Goal: Information Seeking & Learning: Learn about a topic

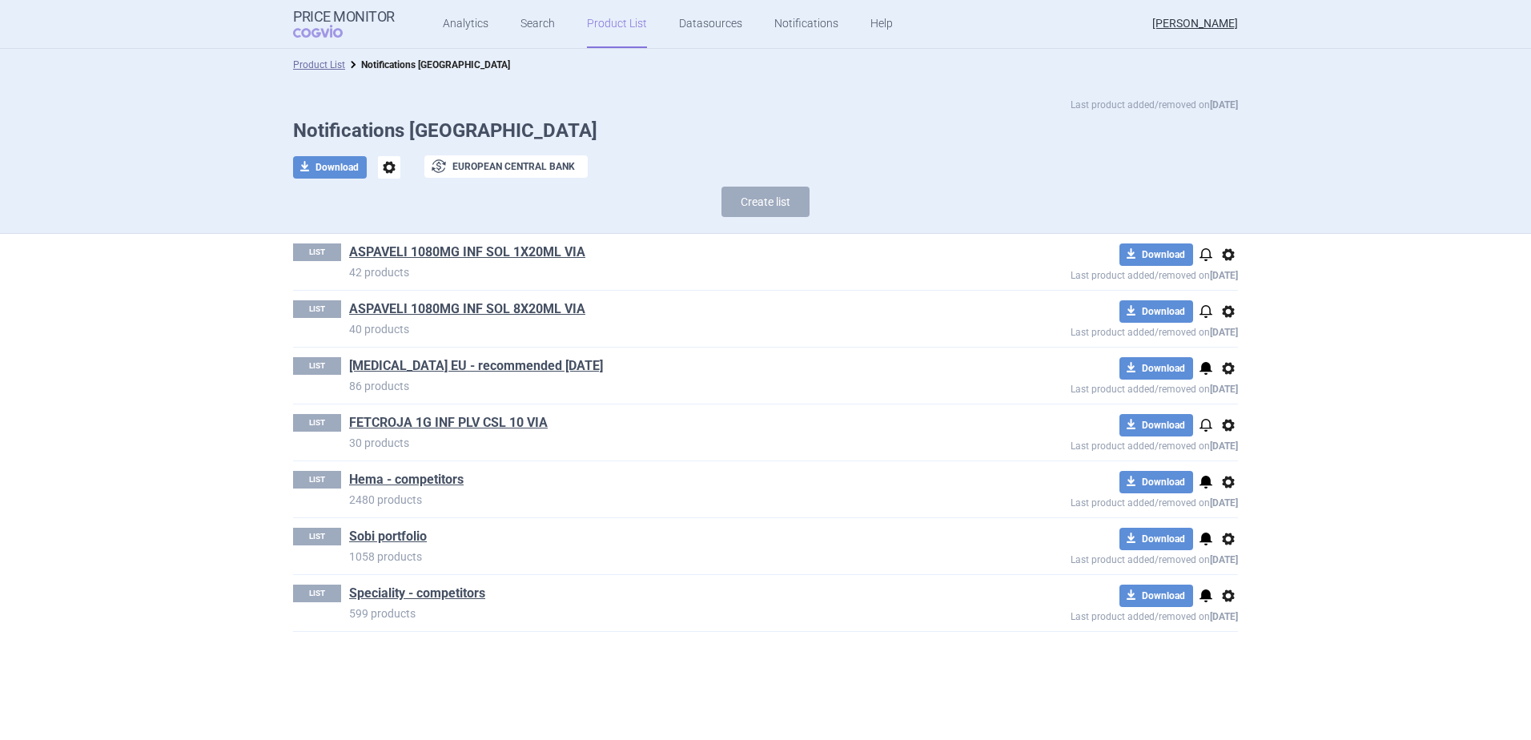
click at [617, 24] on link "Product List" at bounding box center [617, 24] width 60 height 48
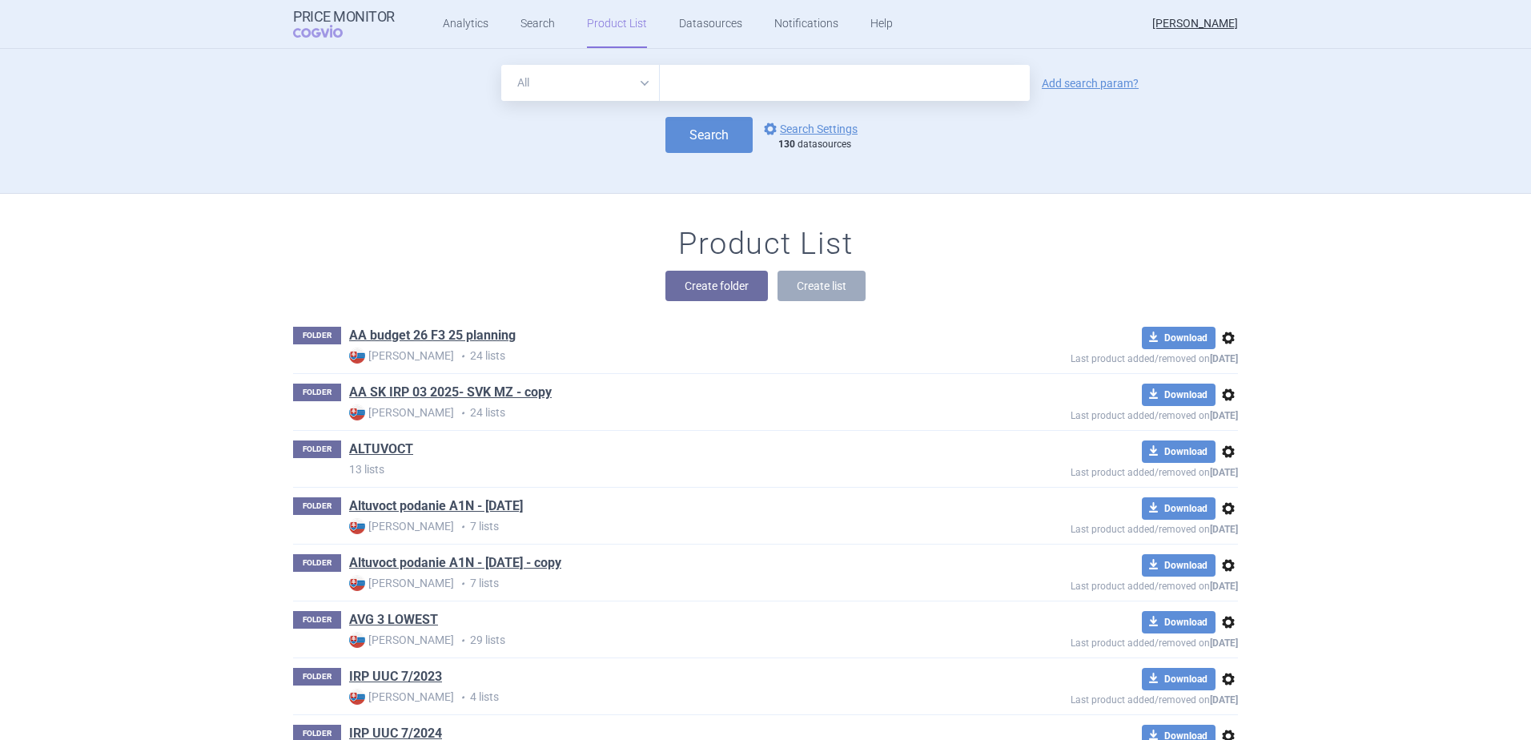
click at [271, 22] on div "Price Monitor COGVIO Analytics Search Product List Datasources Notifications He…" at bounding box center [765, 24] width 1009 height 48
click at [311, 21] on strong "Price Monitor" at bounding box center [344, 17] width 102 height 16
click at [456, 22] on link "Analytics" at bounding box center [466, 24] width 46 height 48
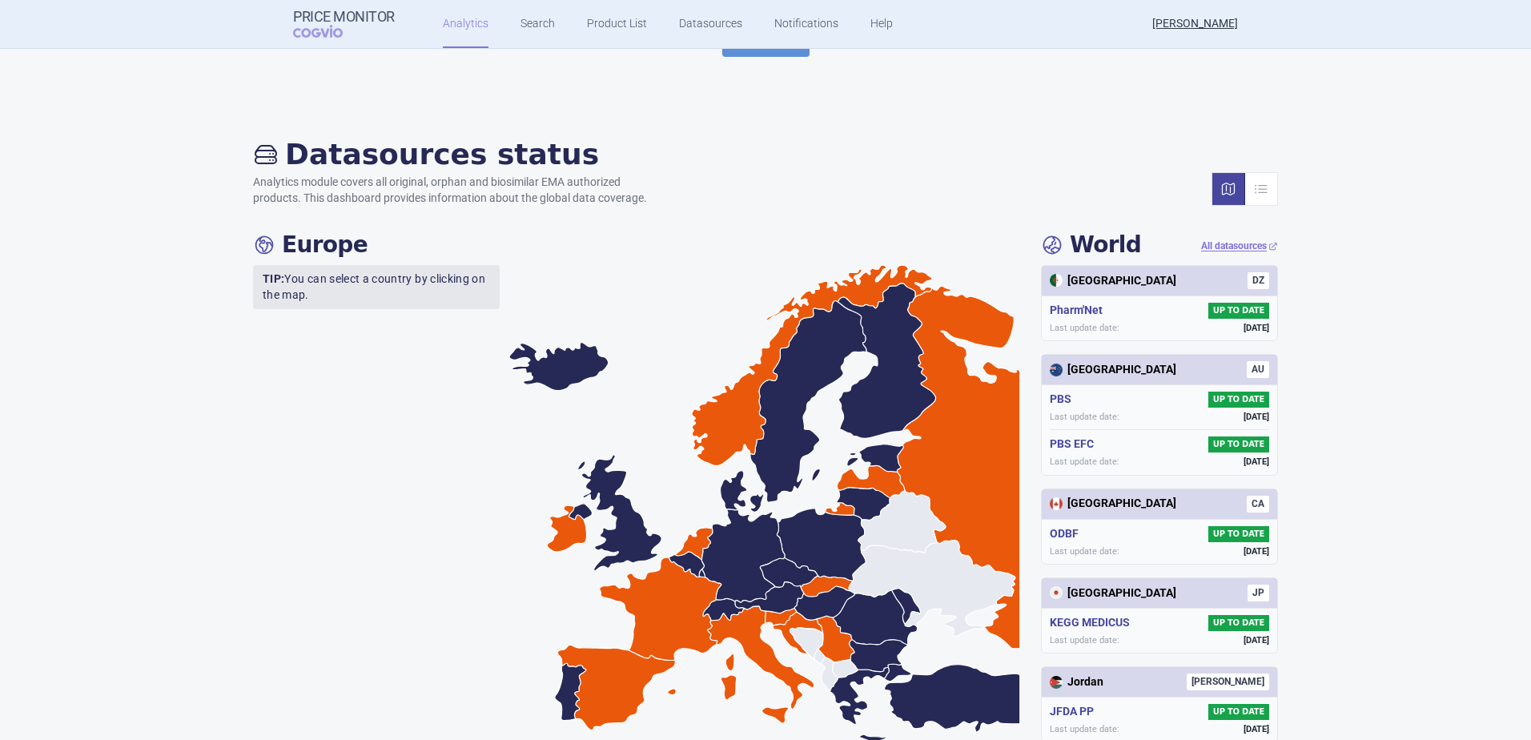
scroll to position [2, 0]
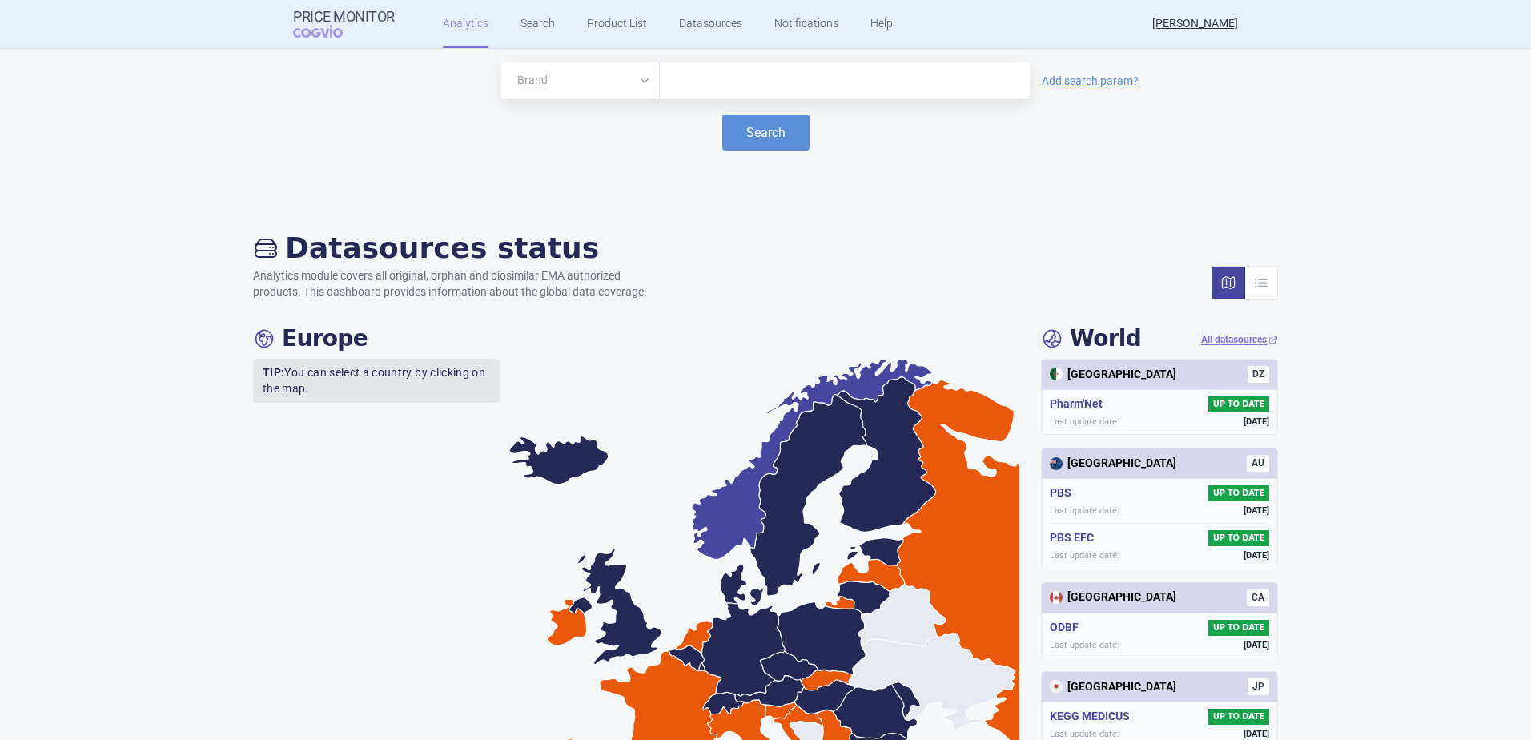
click at [727, 507] on icon at bounding box center [812, 459] width 240 height 201
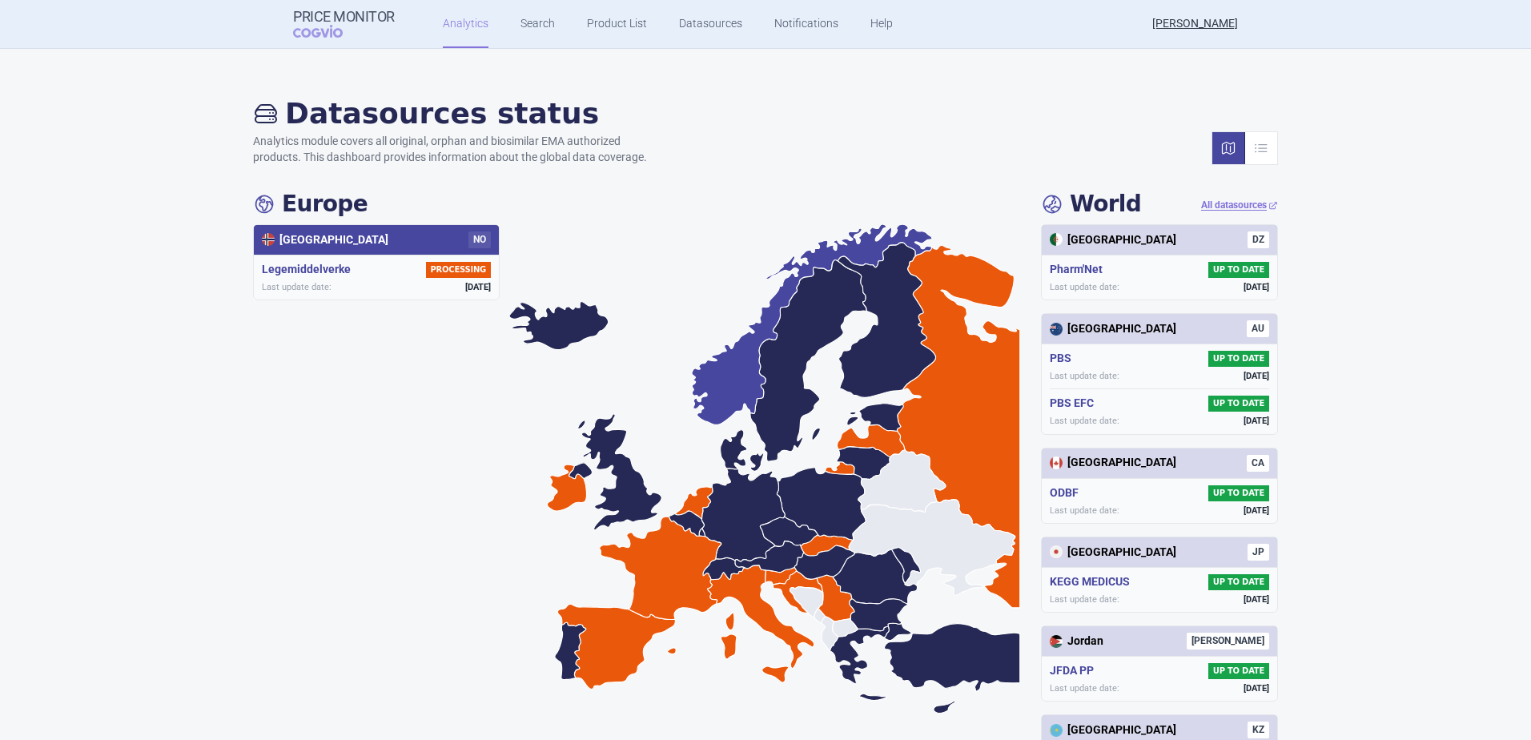
scroll to position [163, 0]
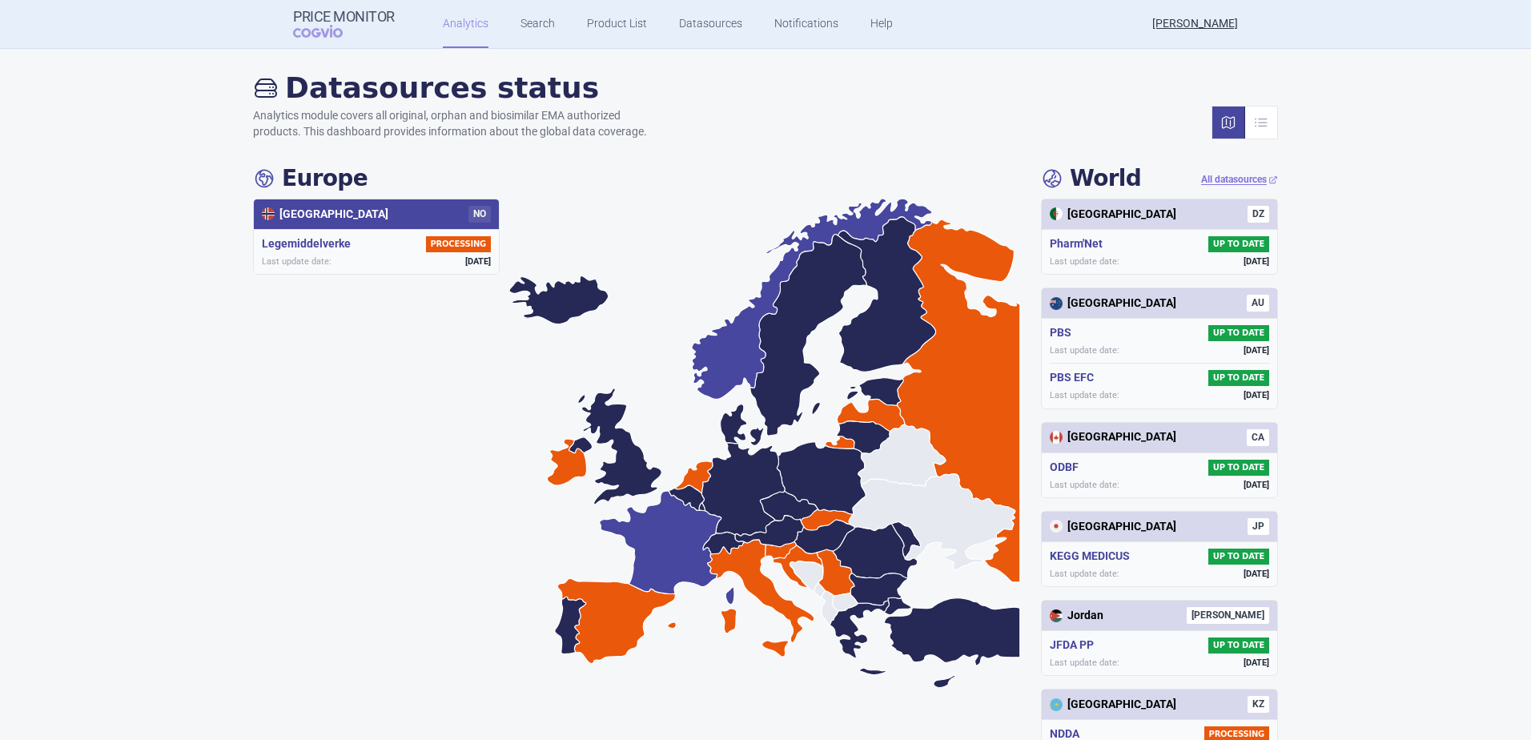
click at [653, 535] on icon at bounding box center [667, 548] width 135 height 114
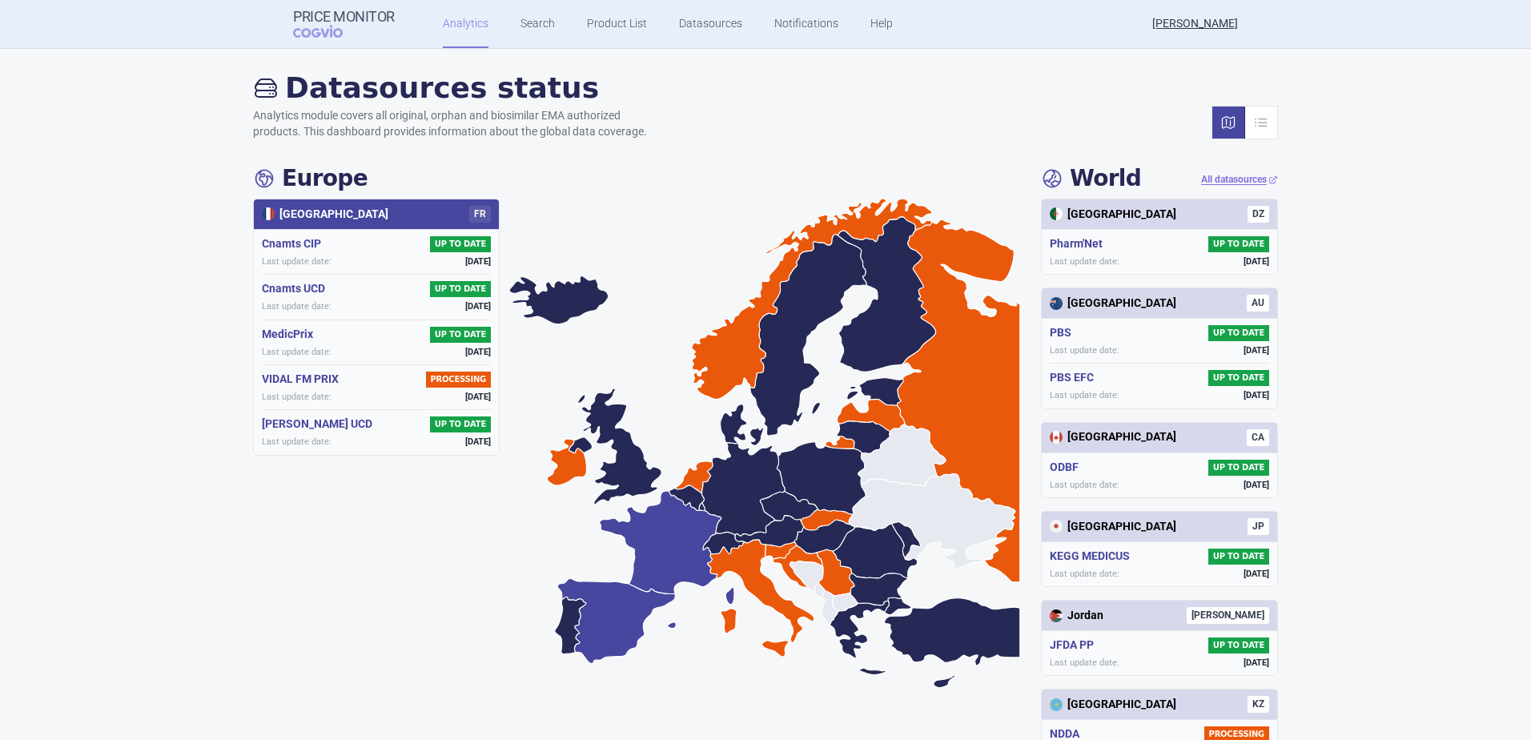
click at [609, 626] on icon at bounding box center [616, 620] width 119 height 85
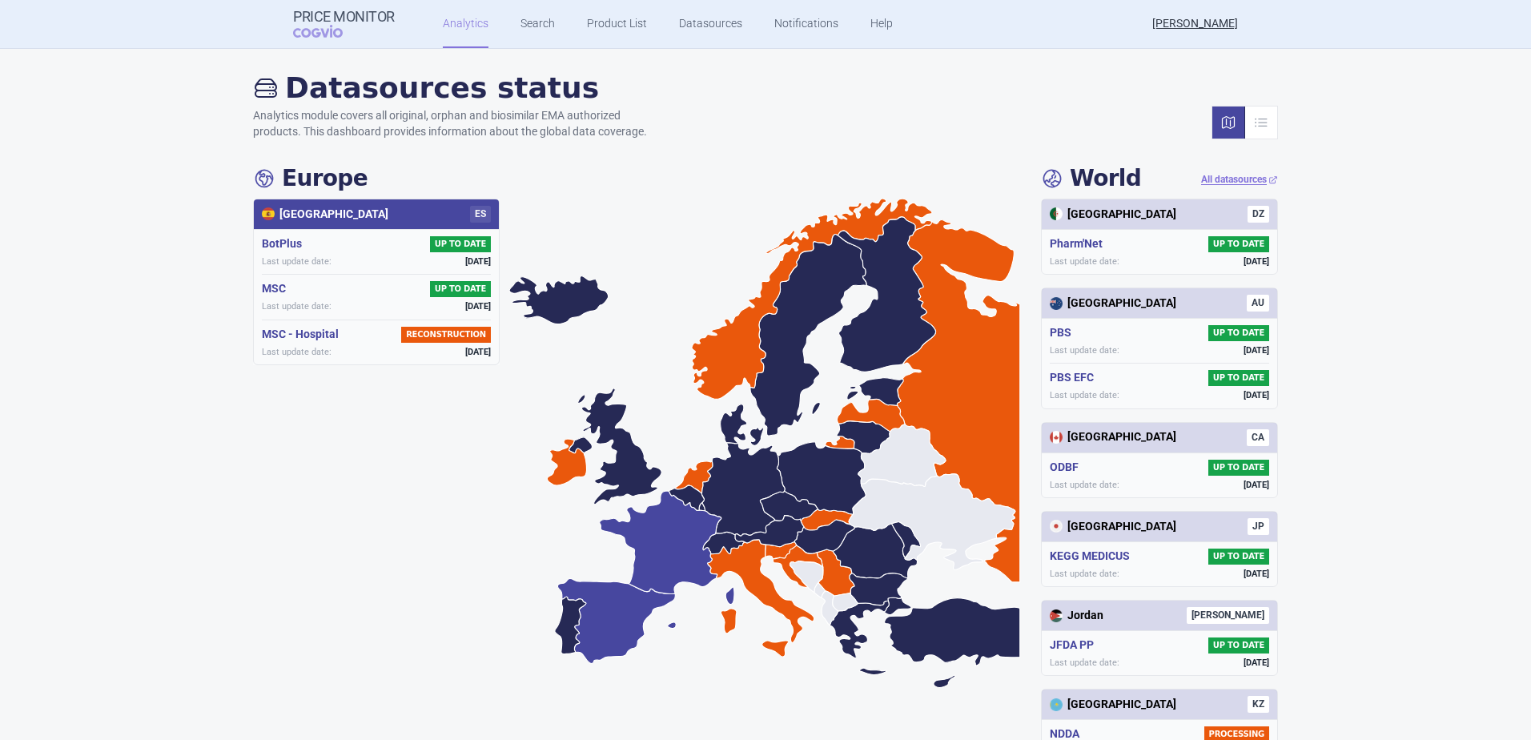
click at [659, 568] on icon at bounding box center [667, 548] width 135 height 114
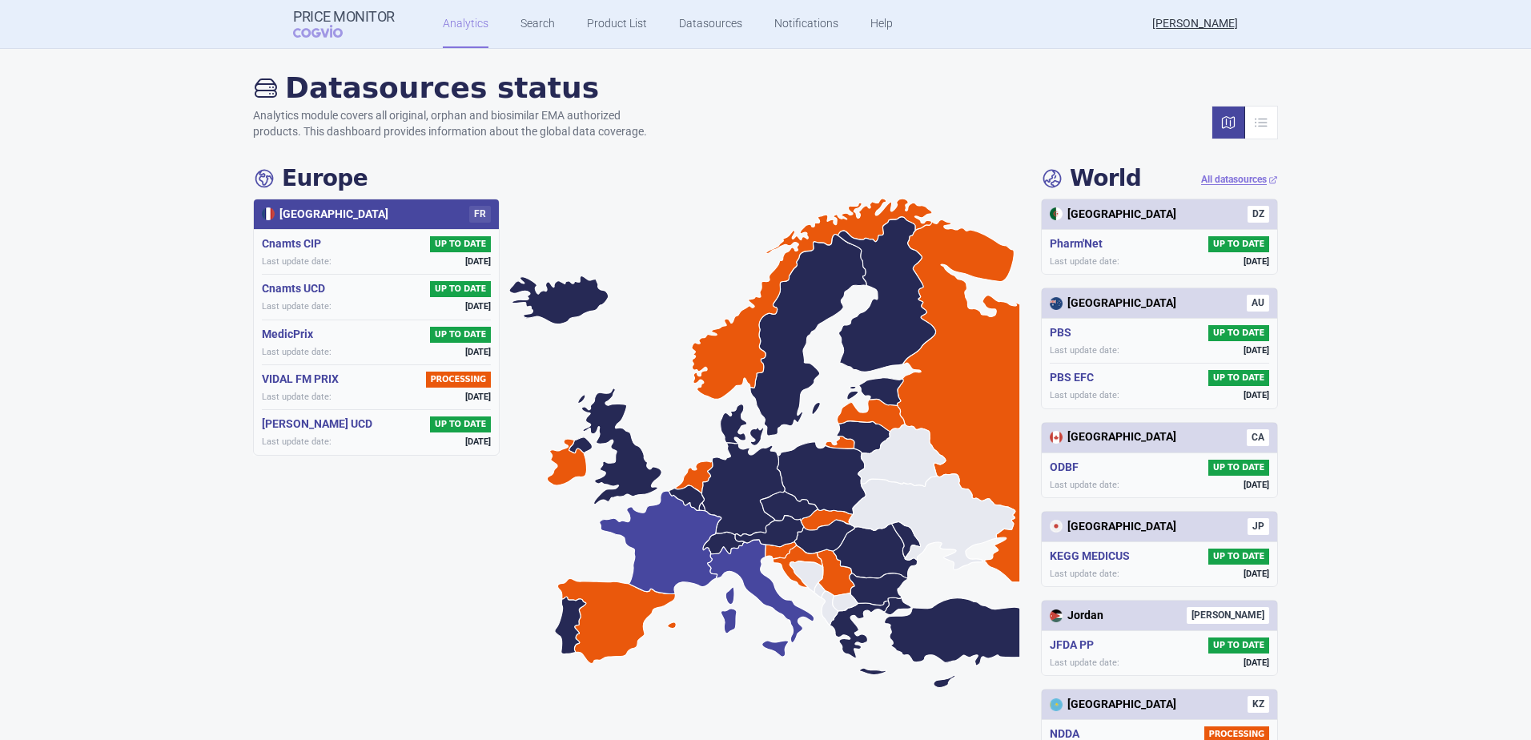
click at [745, 572] on icon at bounding box center [761, 598] width 106 height 117
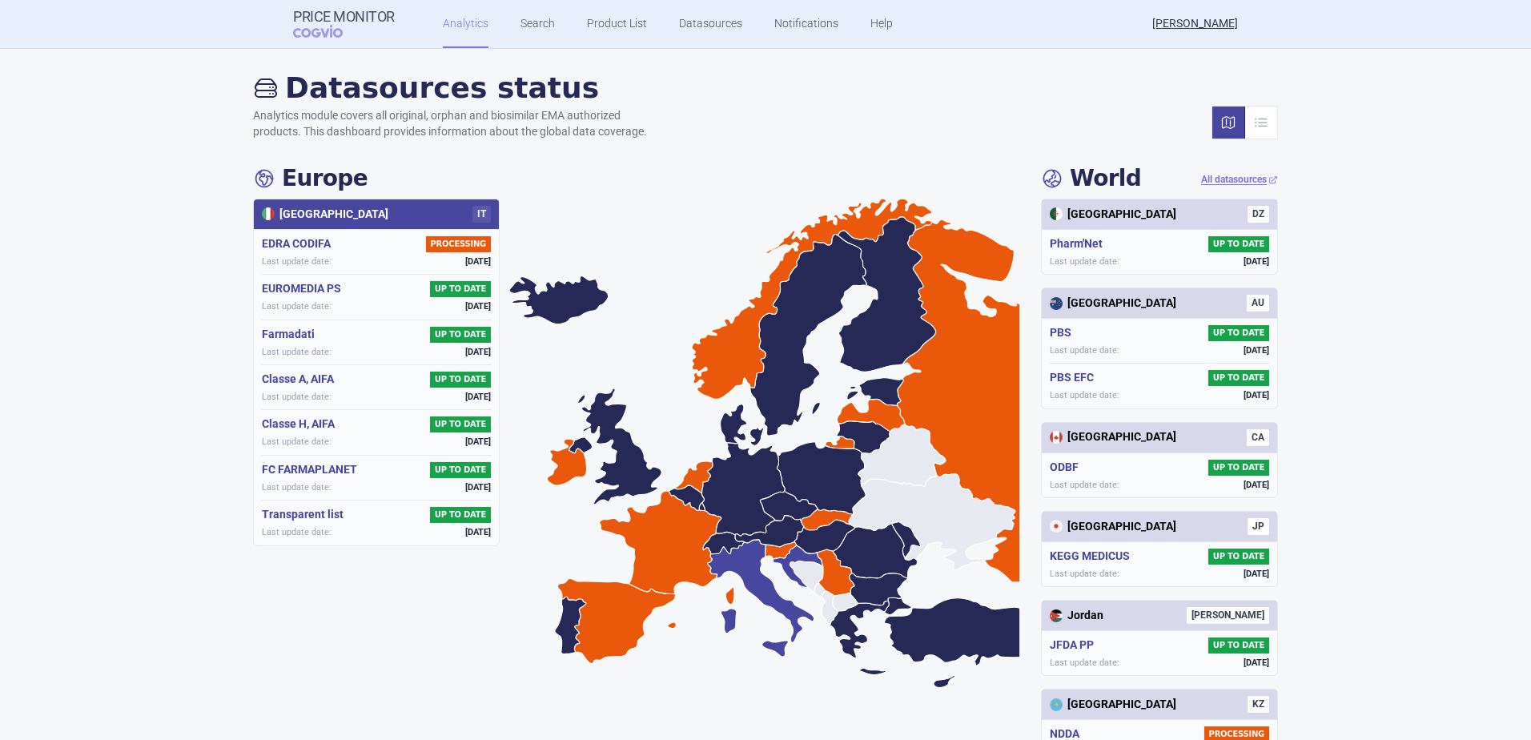
click at [781, 554] on icon at bounding box center [798, 566] width 50 height 43
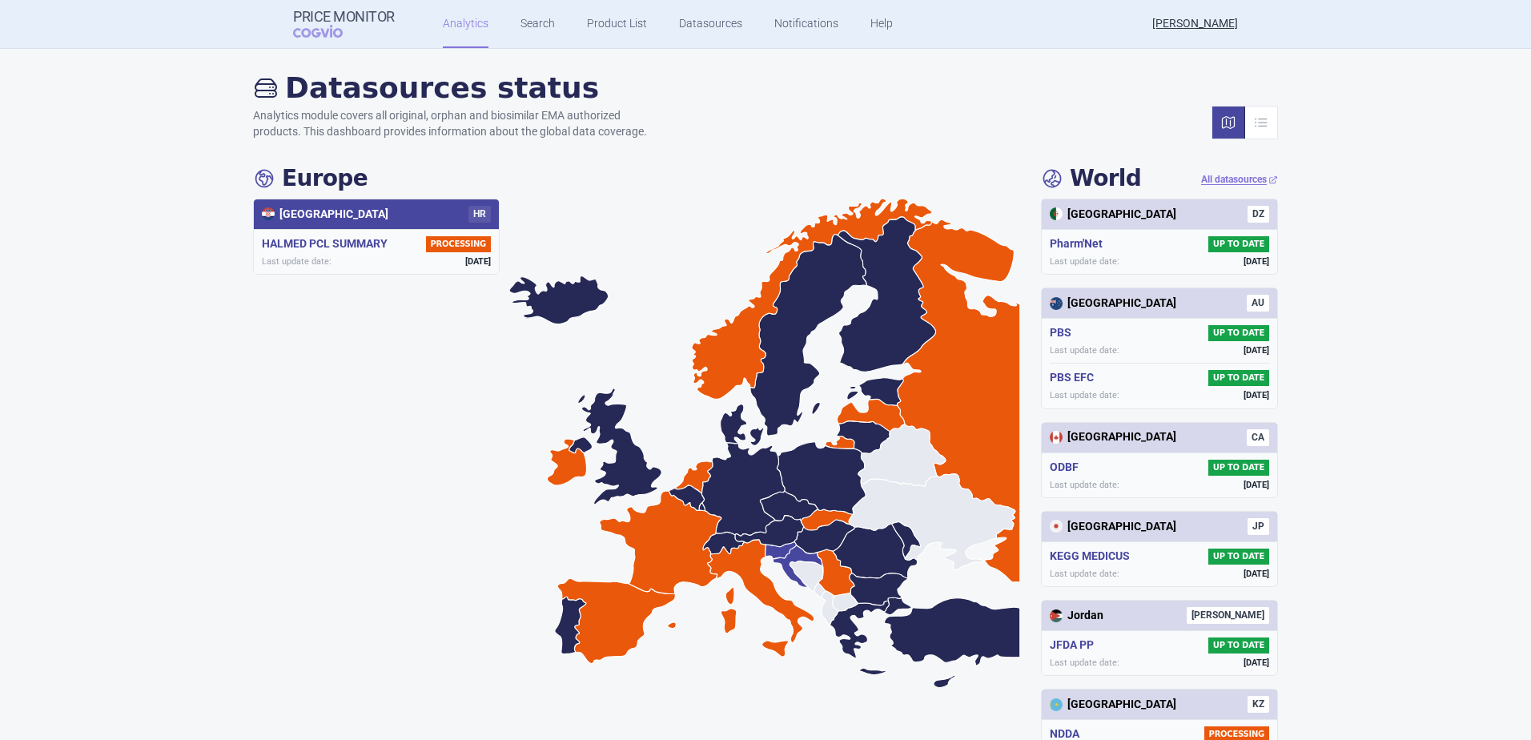
click at [765, 554] on icon at bounding box center [780, 551] width 31 height 18
click at [790, 560] on icon at bounding box center [798, 566] width 50 height 43
click at [835, 570] on icon at bounding box center [836, 572] width 38 height 46
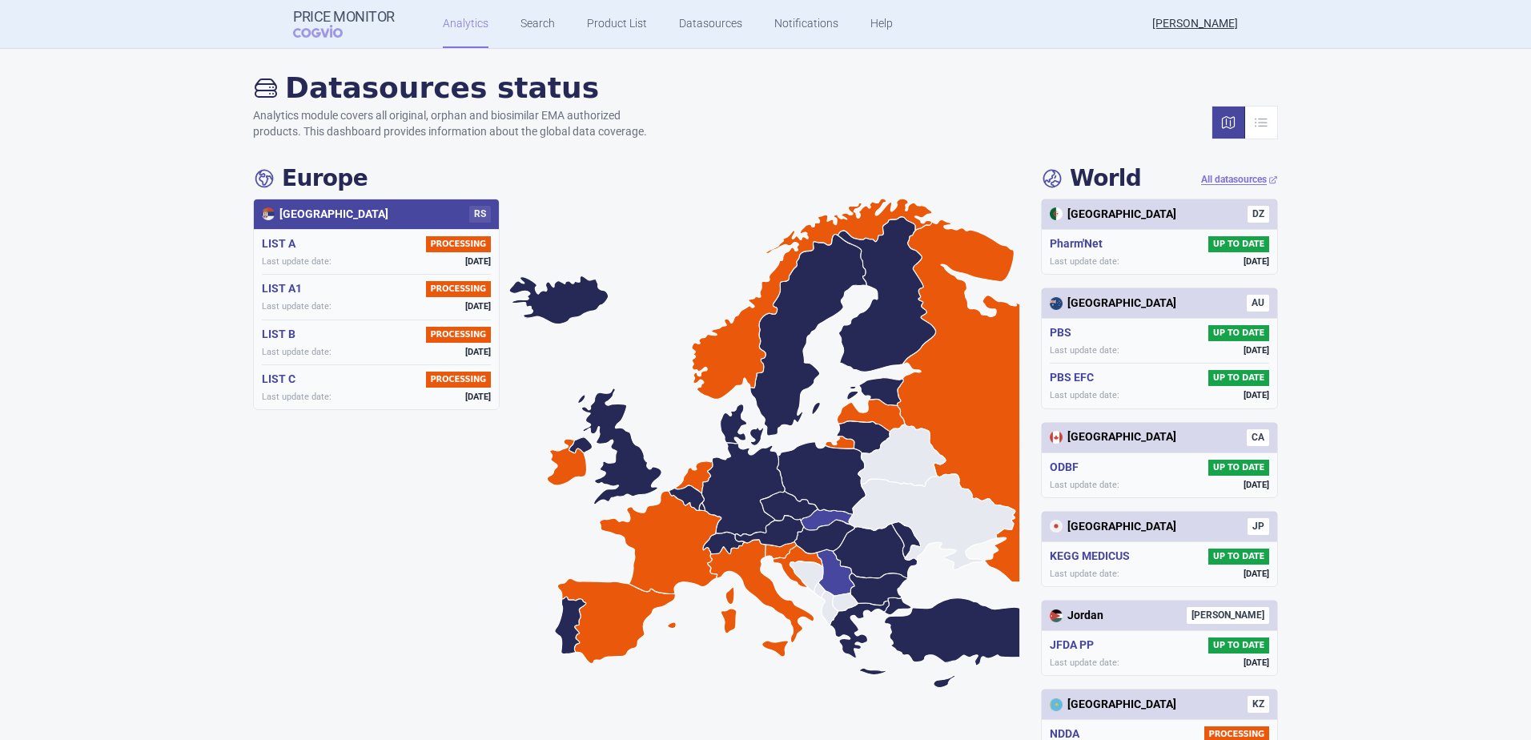
click at [817, 516] on icon at bounding box center [827, 519] width 52 height 21
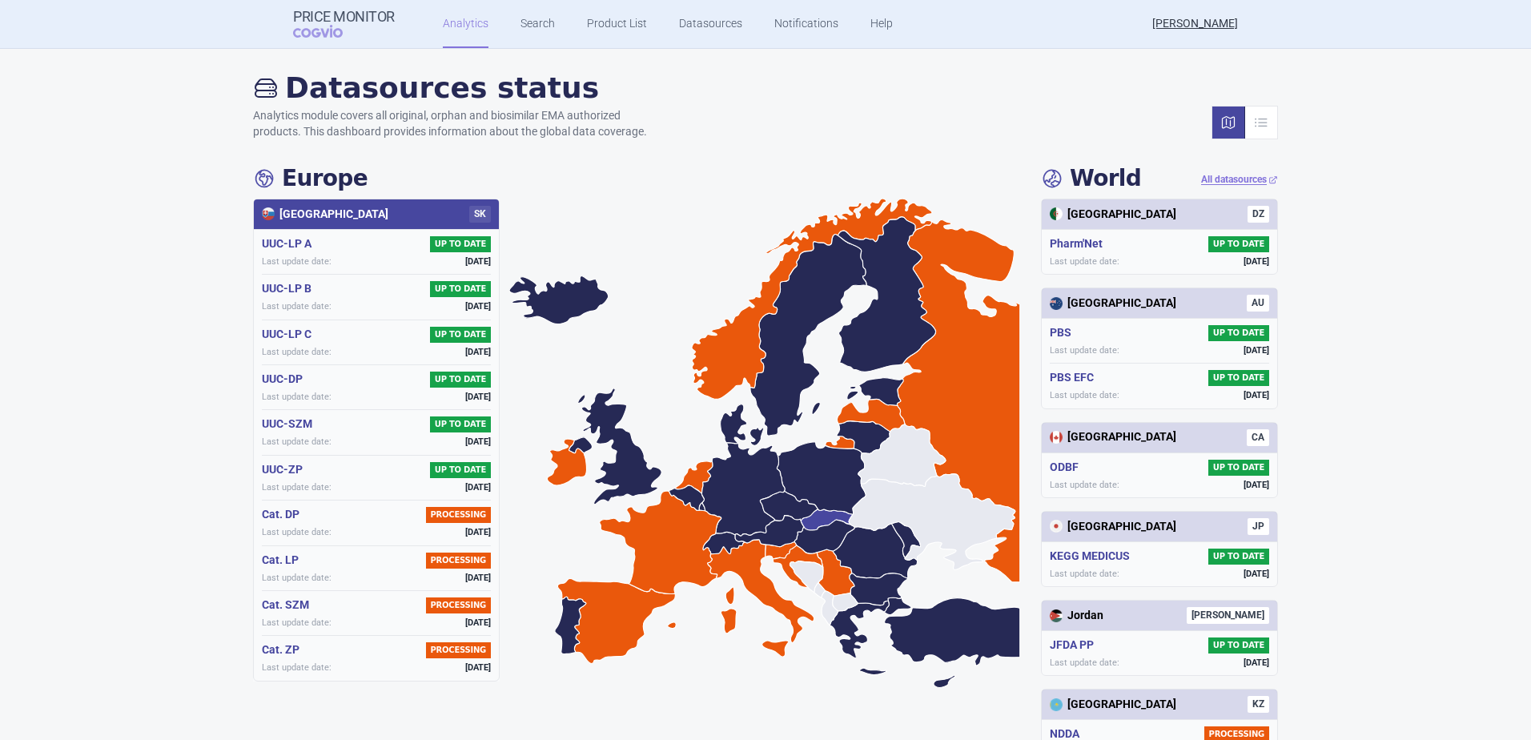
click at [906, 468] on icon at bounding box center [901, 455] width 87 height 62
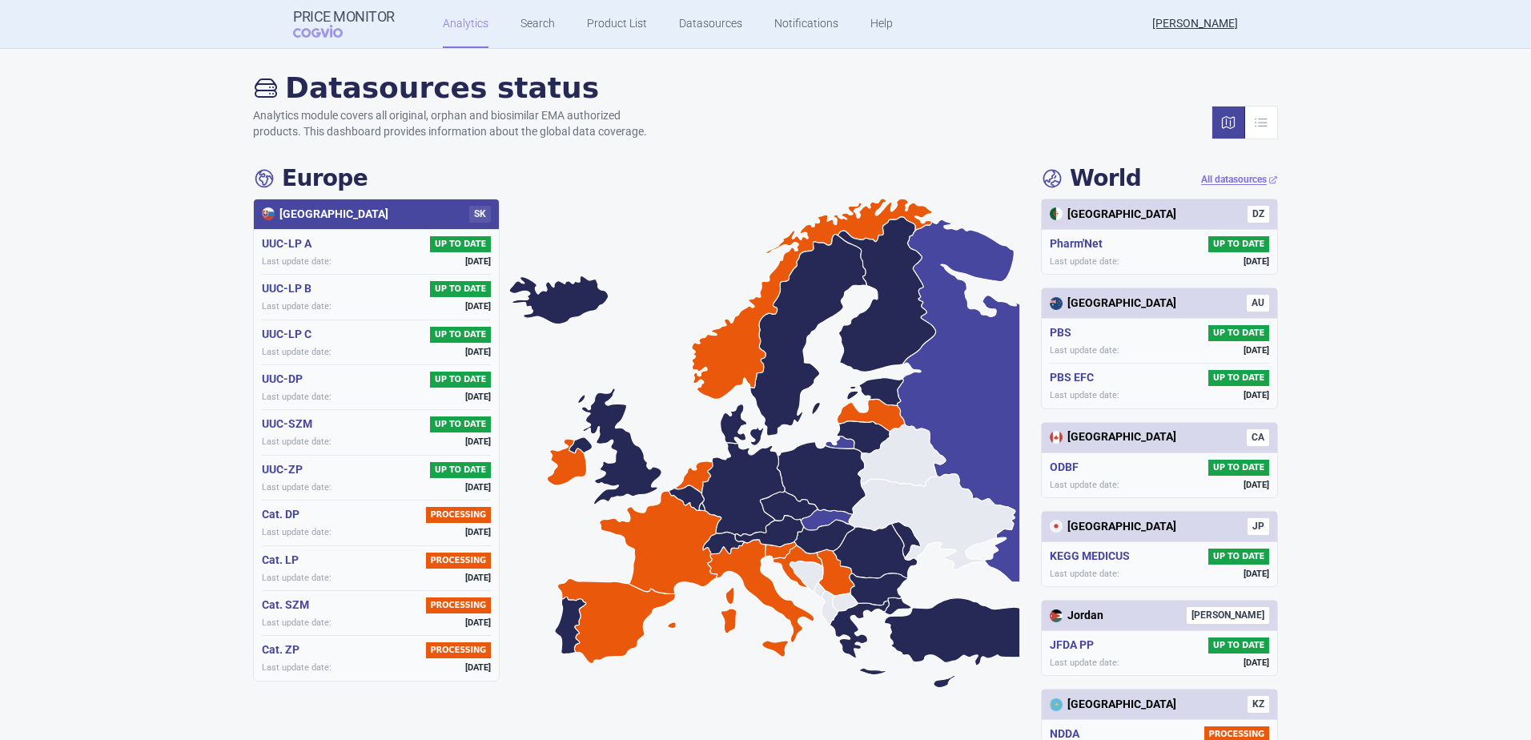
click at [934, 415] on icon at bounding box center [923, 401] width 195 height 362
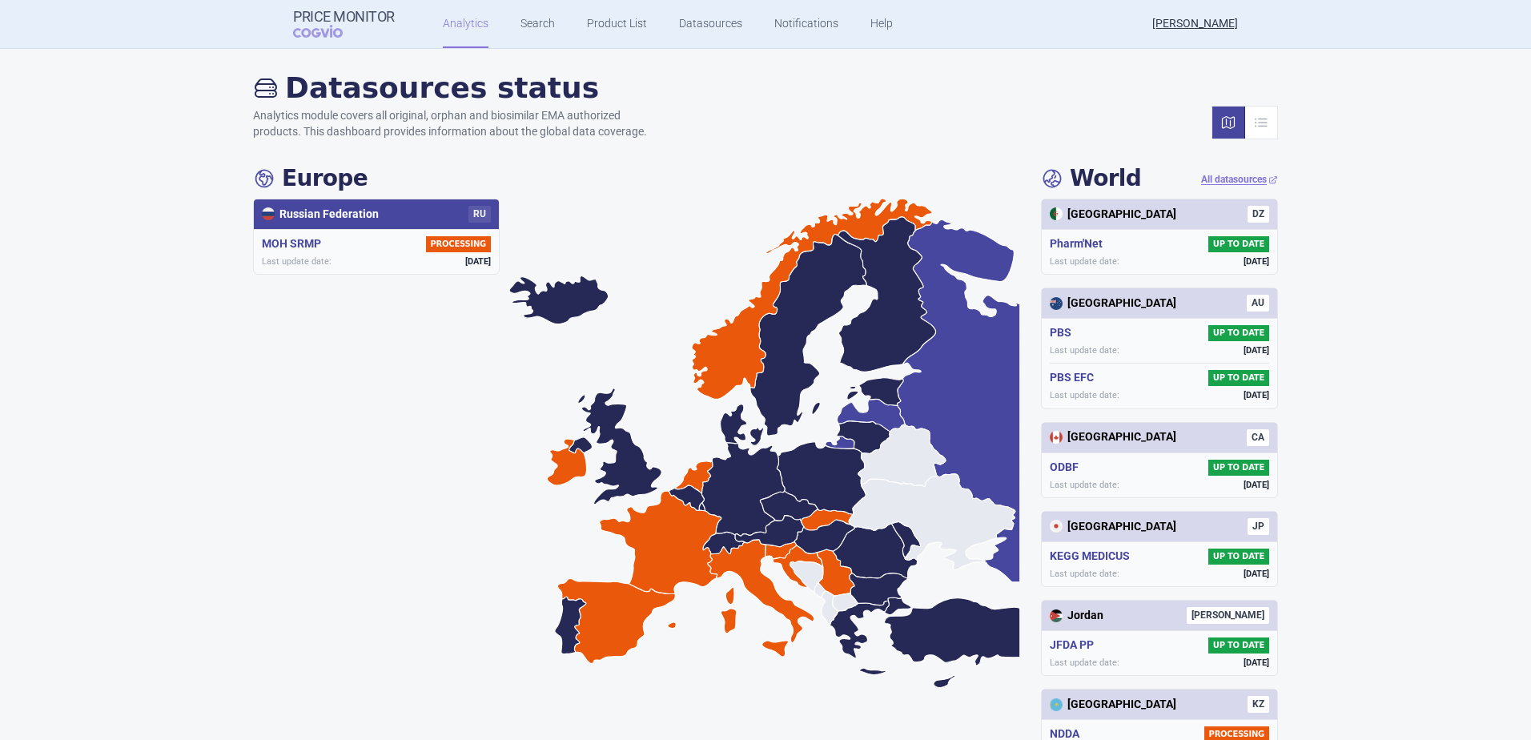
click at [885, 414] on icon at bounding box center [872, 415] width 68 height 33
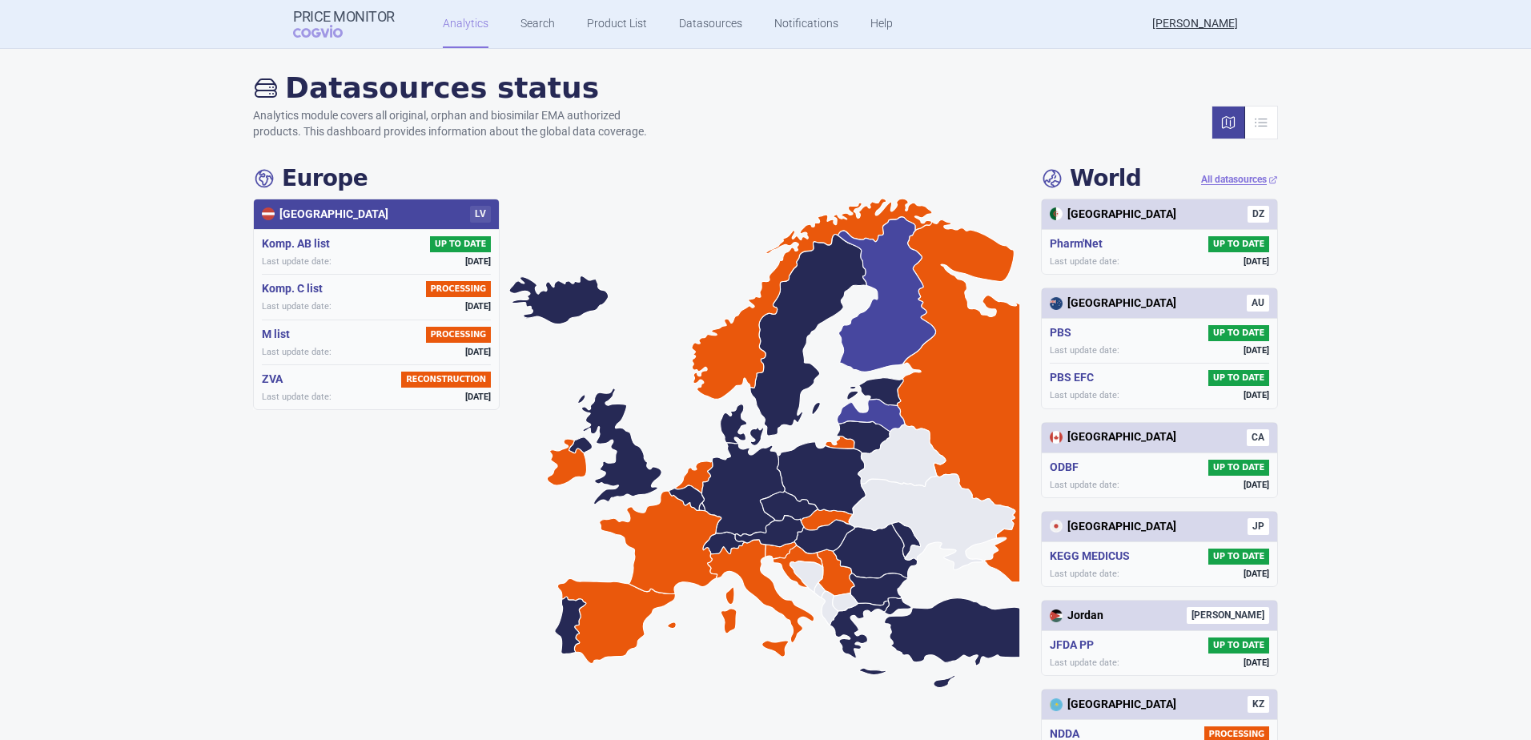
click at [862, 327] on icon at bounding box center [887, 294] width 98 height 155
click at [858, 420] on icon at bounding box center [872, 415] width 68 height 33
click at [873, 394] on icon at bounding box center [875, 392] width 56 height 28
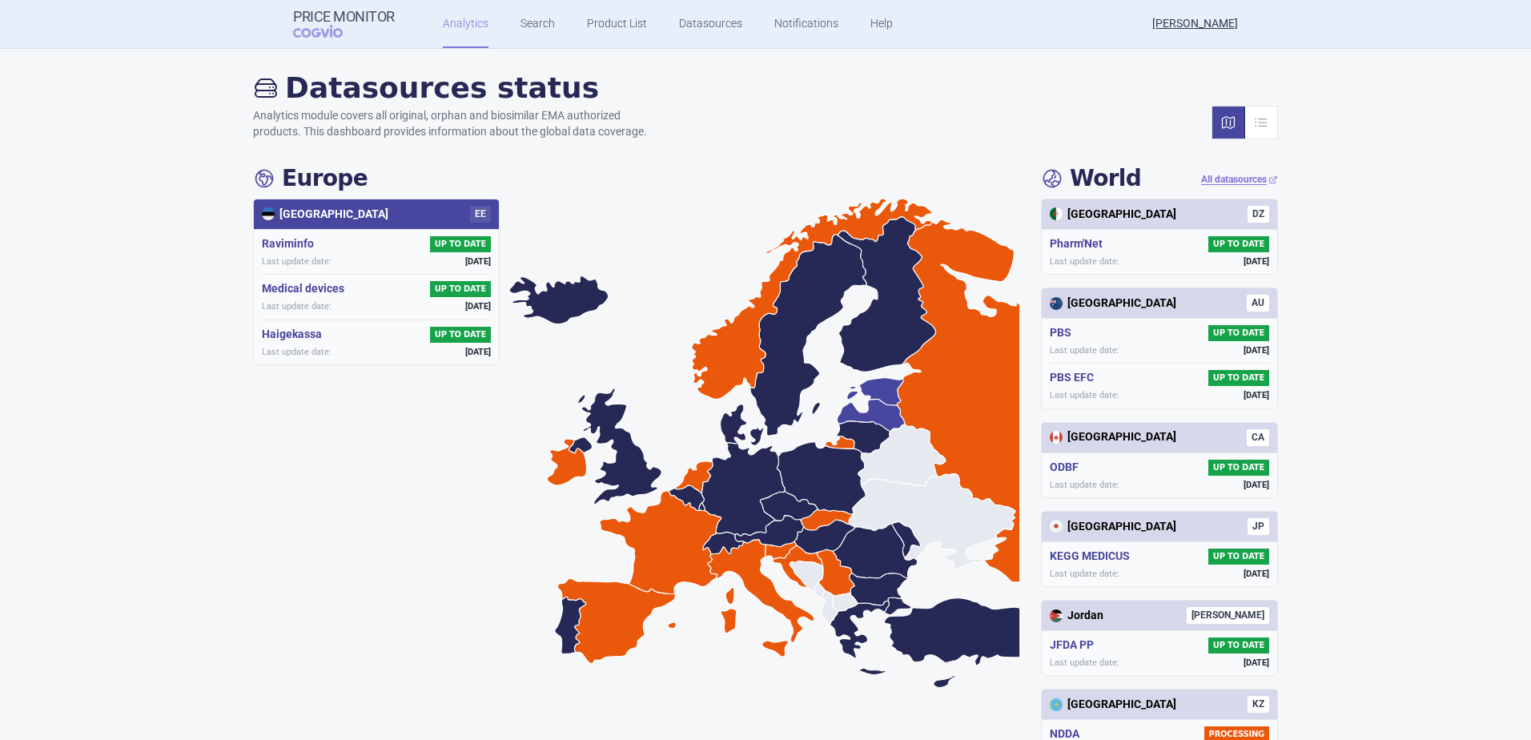
click at [875, 419] on icon at bounding box center [872, 415] width 68 height 33
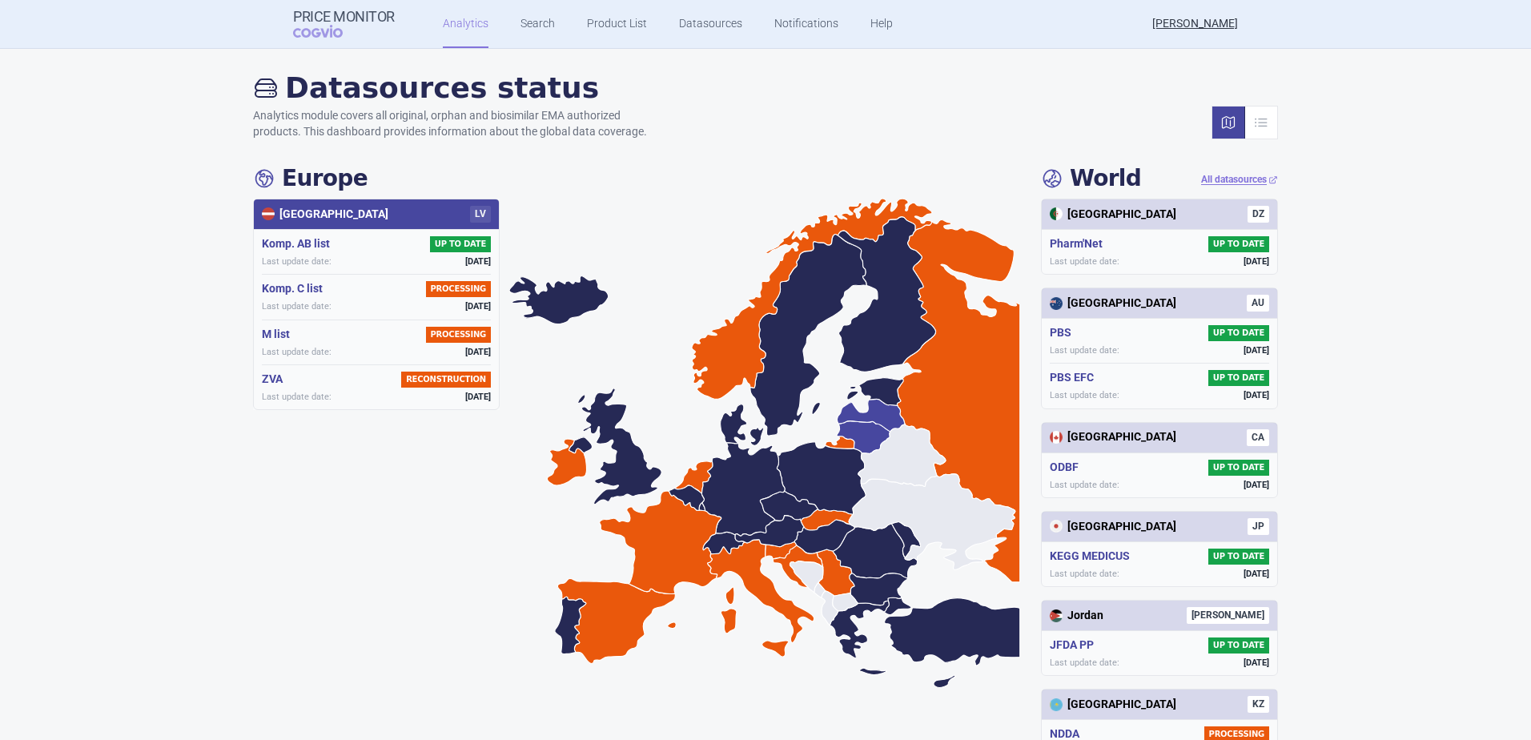
click at [874, 438] on icon at bounding box center [864, 437] width 54 height 33
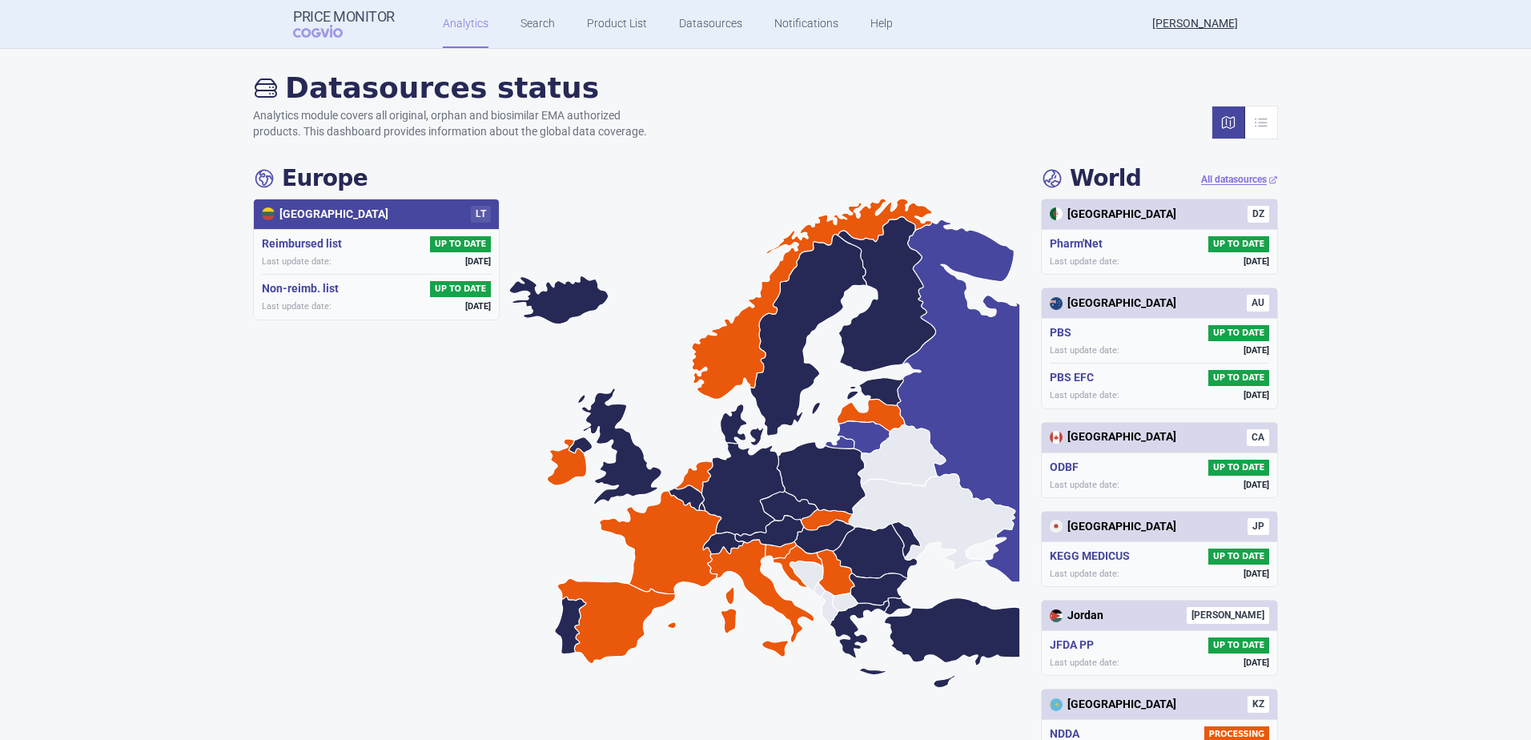
click at [837, 440] on icon at bounding box center [923, 401] width 195 height 362
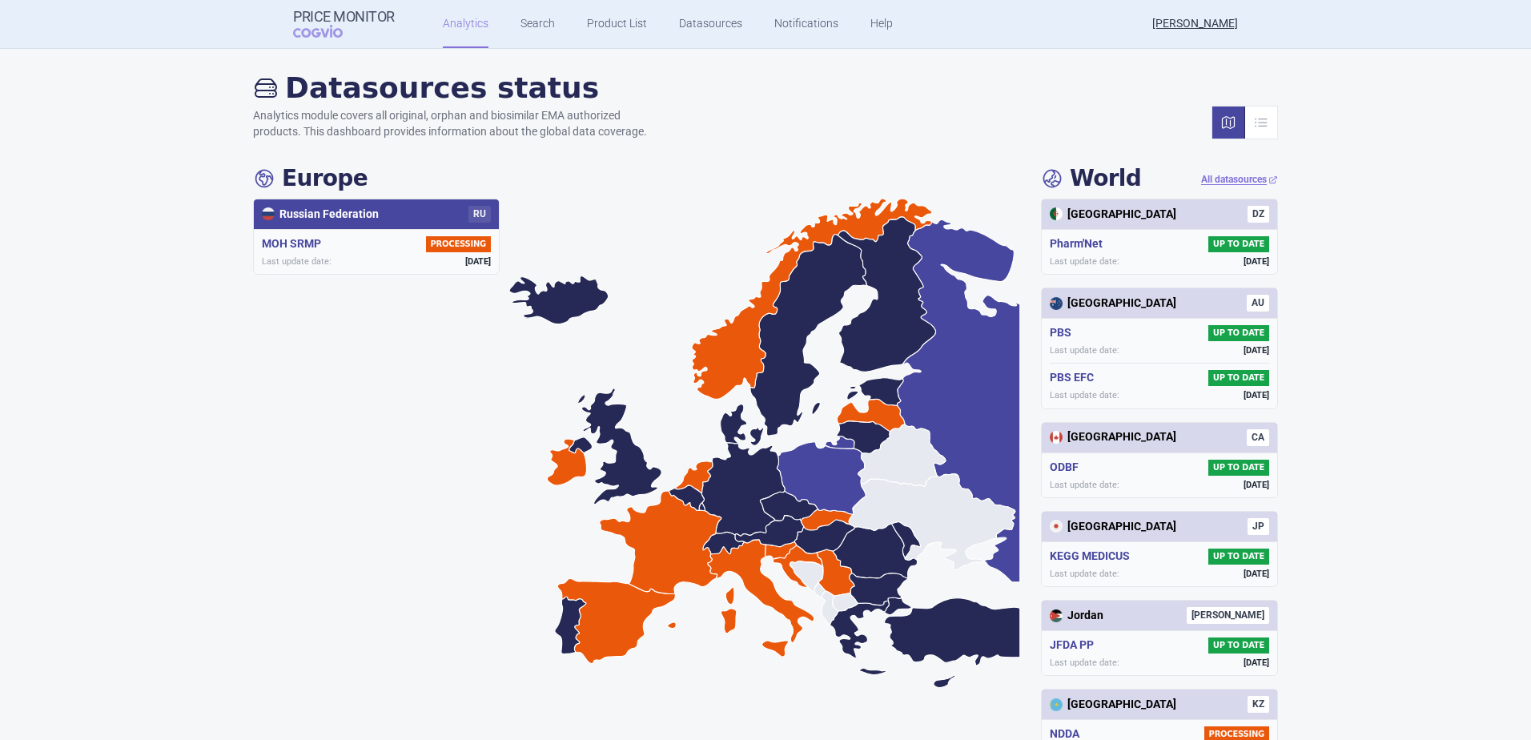
click at [830, 466] on icon at bounding box center [821, 478] width 89 height 72
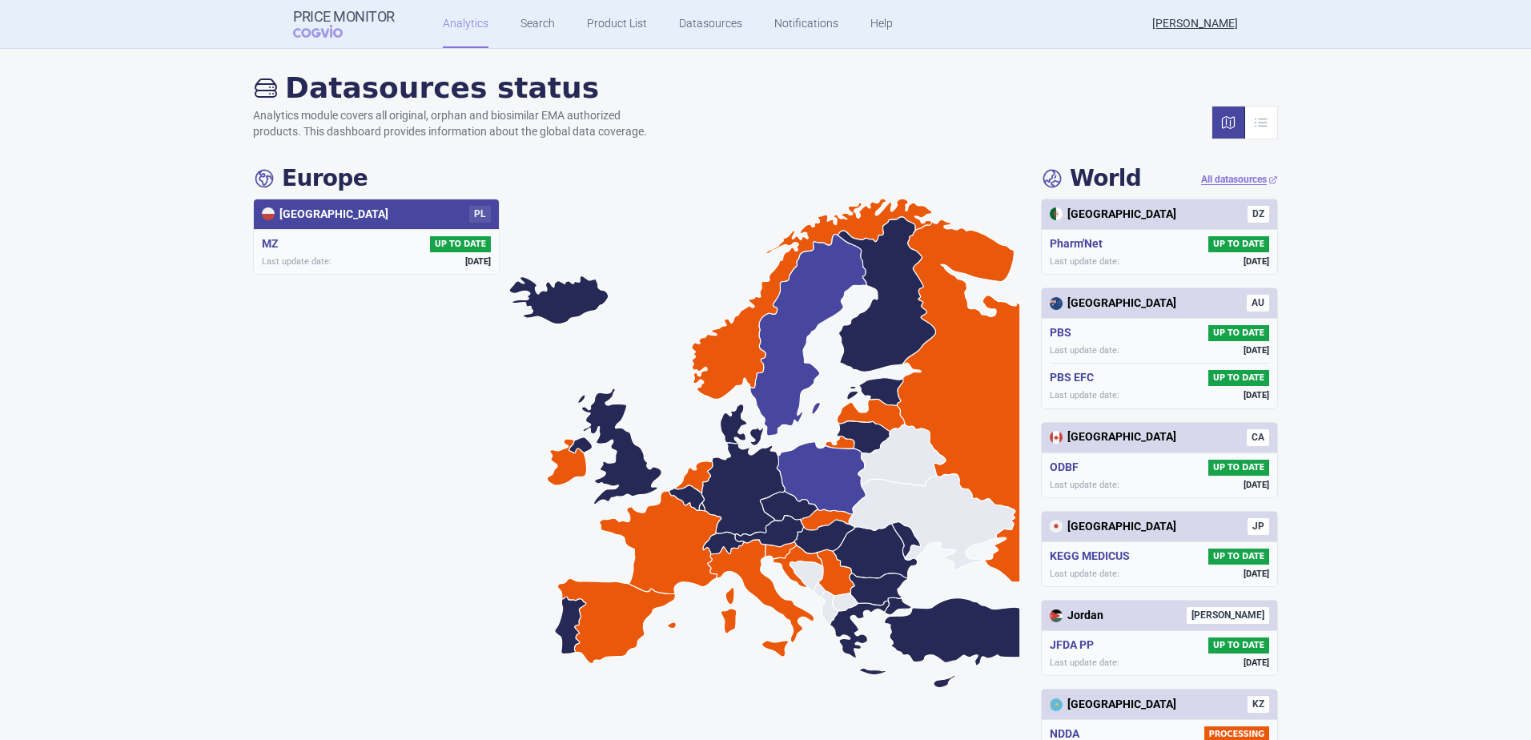
click at [759, 343] on icon at bounding box center [808, 336] width 117 height 202
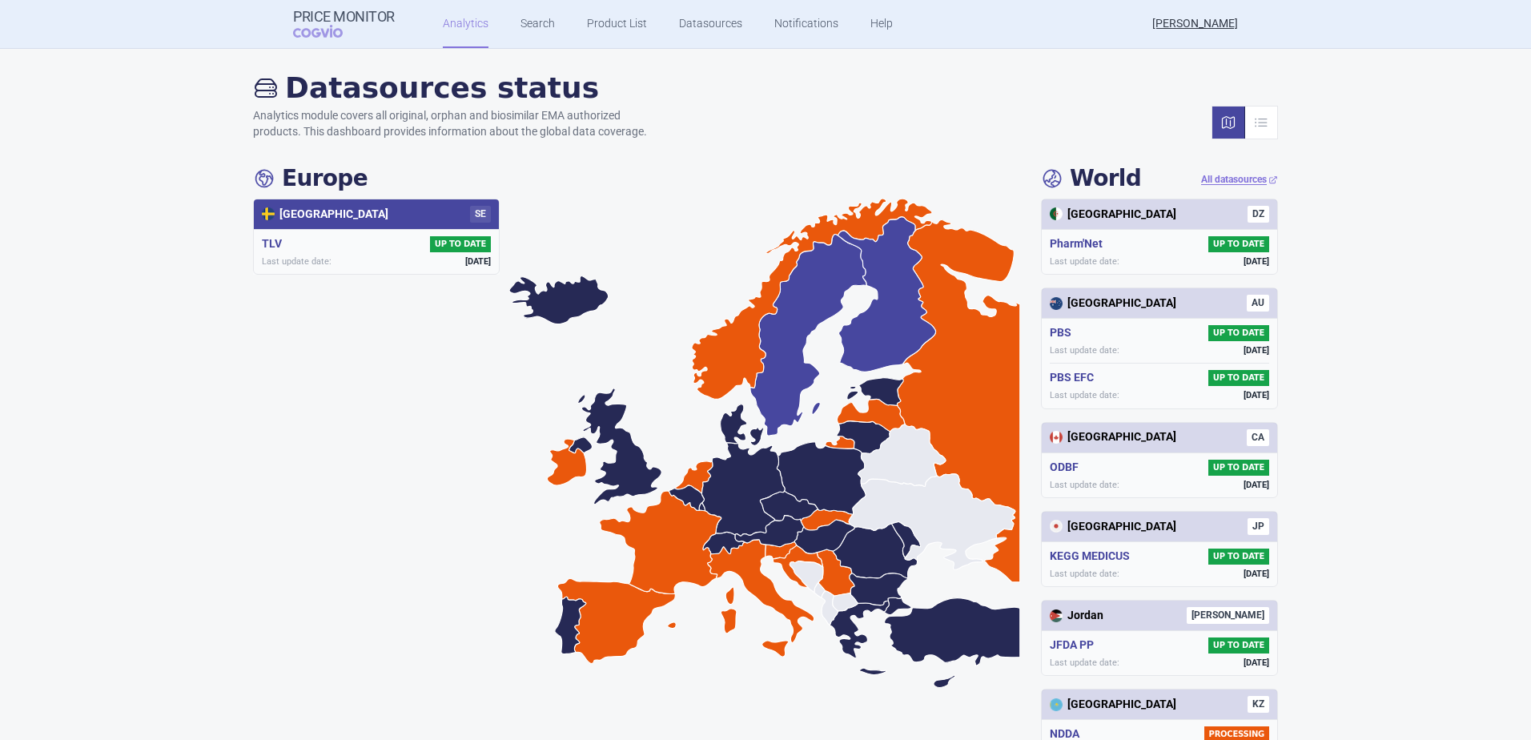
click at [877, 340] on icon at bounding box center [887, 294] width 98 height 155
click at [794, 319] on icon at bounding box center [808, 336] width 117 height 202
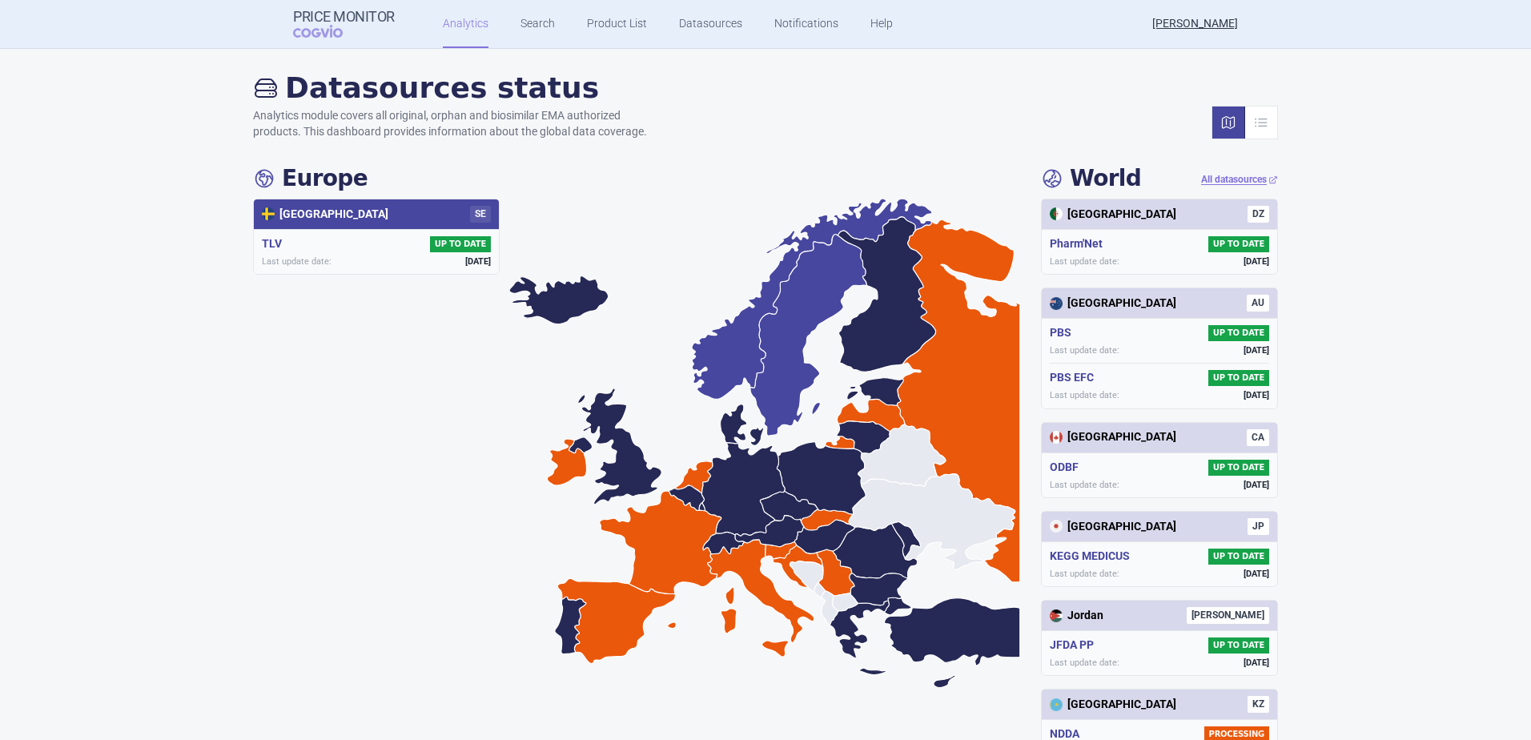
click at [730, 332] on icon at bounding box center [812, 299] width 240 height 201
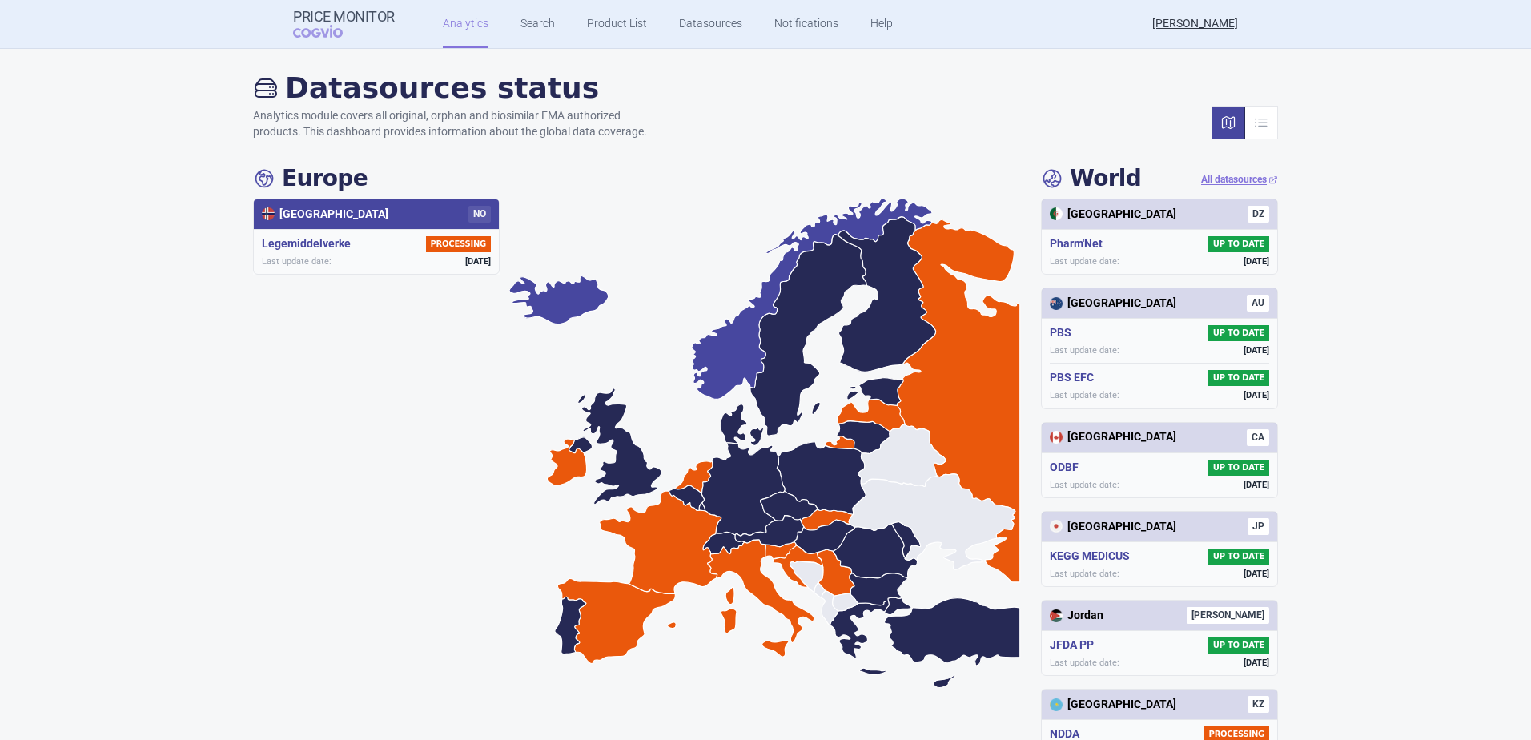
click at [563, 303] on icon at bounding box center [558, 300] width 99 height 48
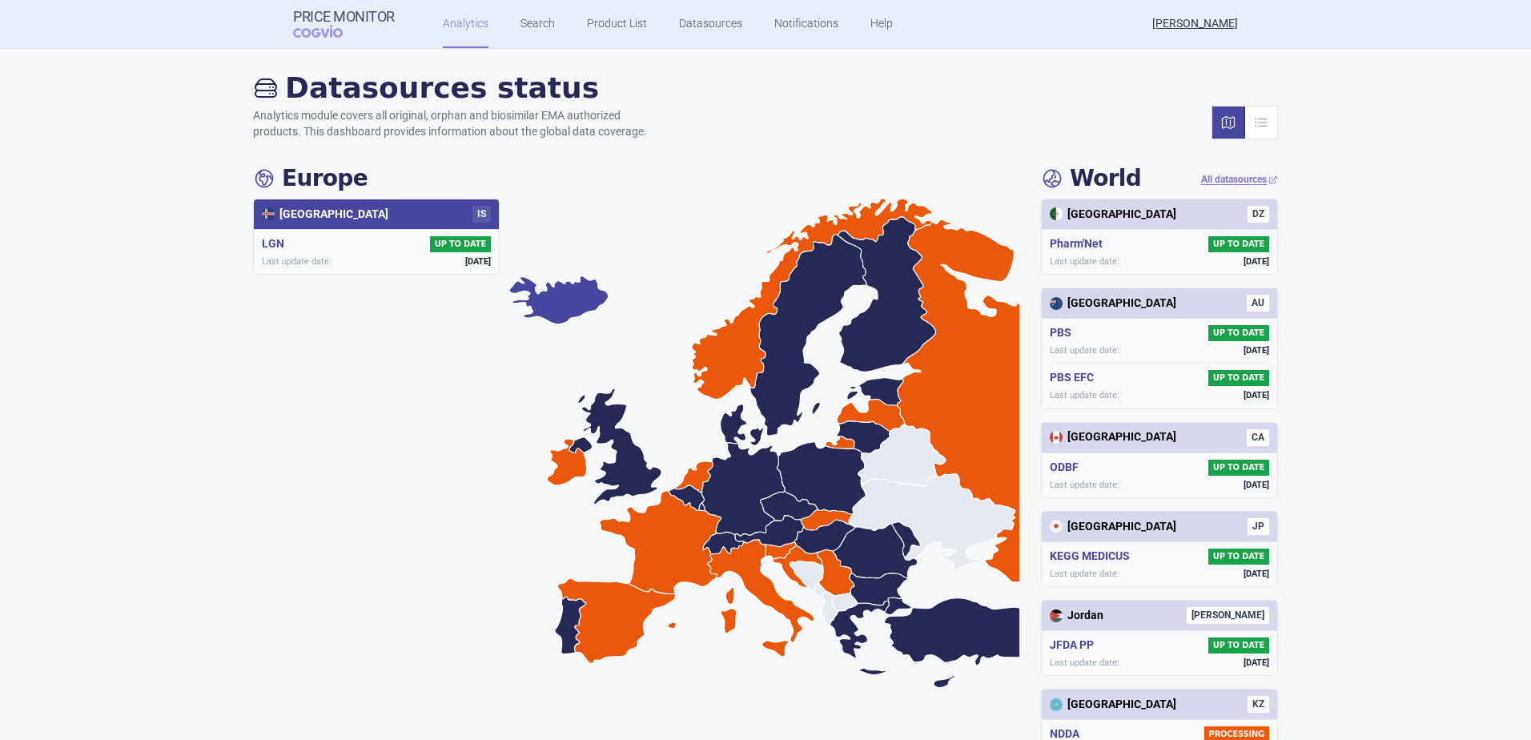
click at [604, 444] on icon at bounding box center [765, 446] width 512 height 494
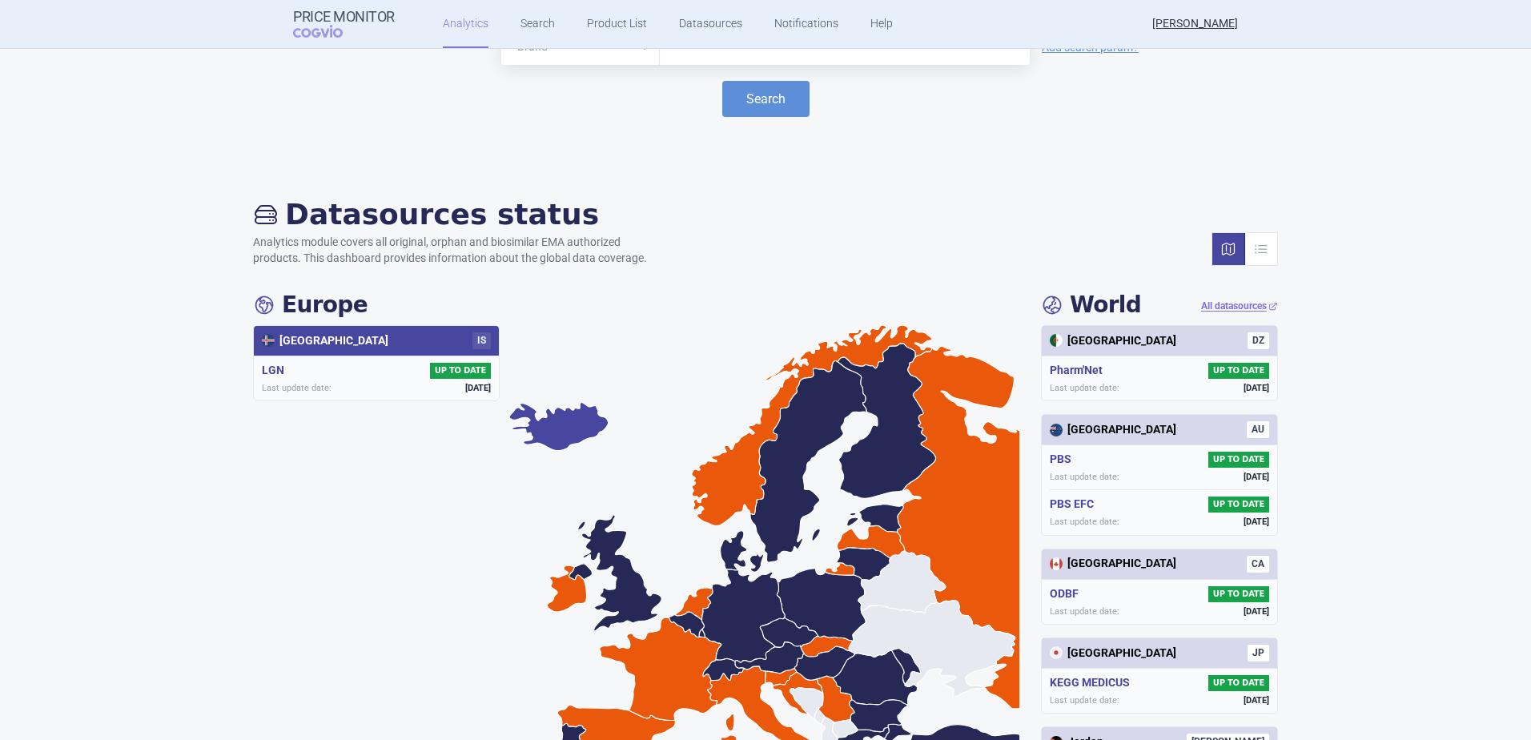
scroll to position [0, 0]
